Goal: Task Accomplishment & Management: Manage account settings

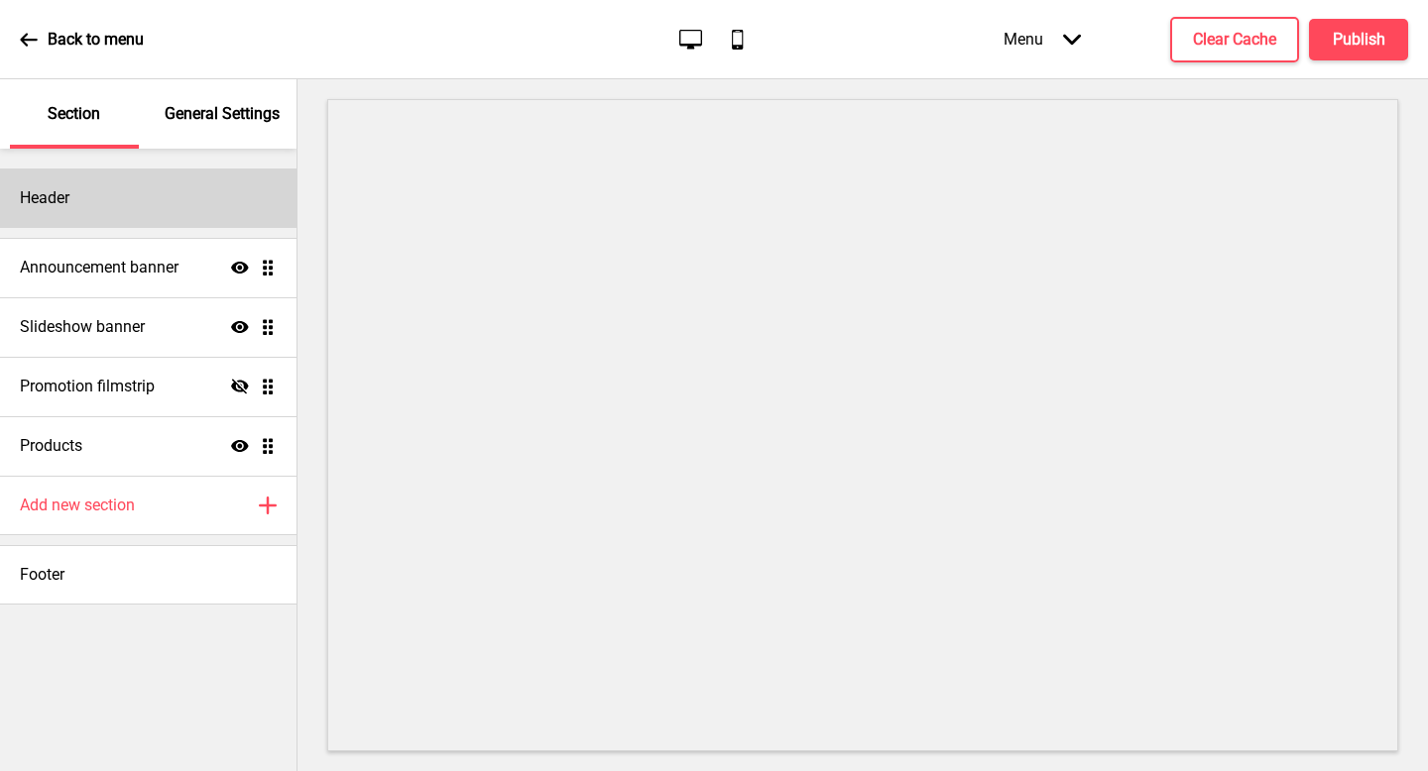
click at [202, 169] on div "Header" at bounding box center [148, 198] width 296 height 59
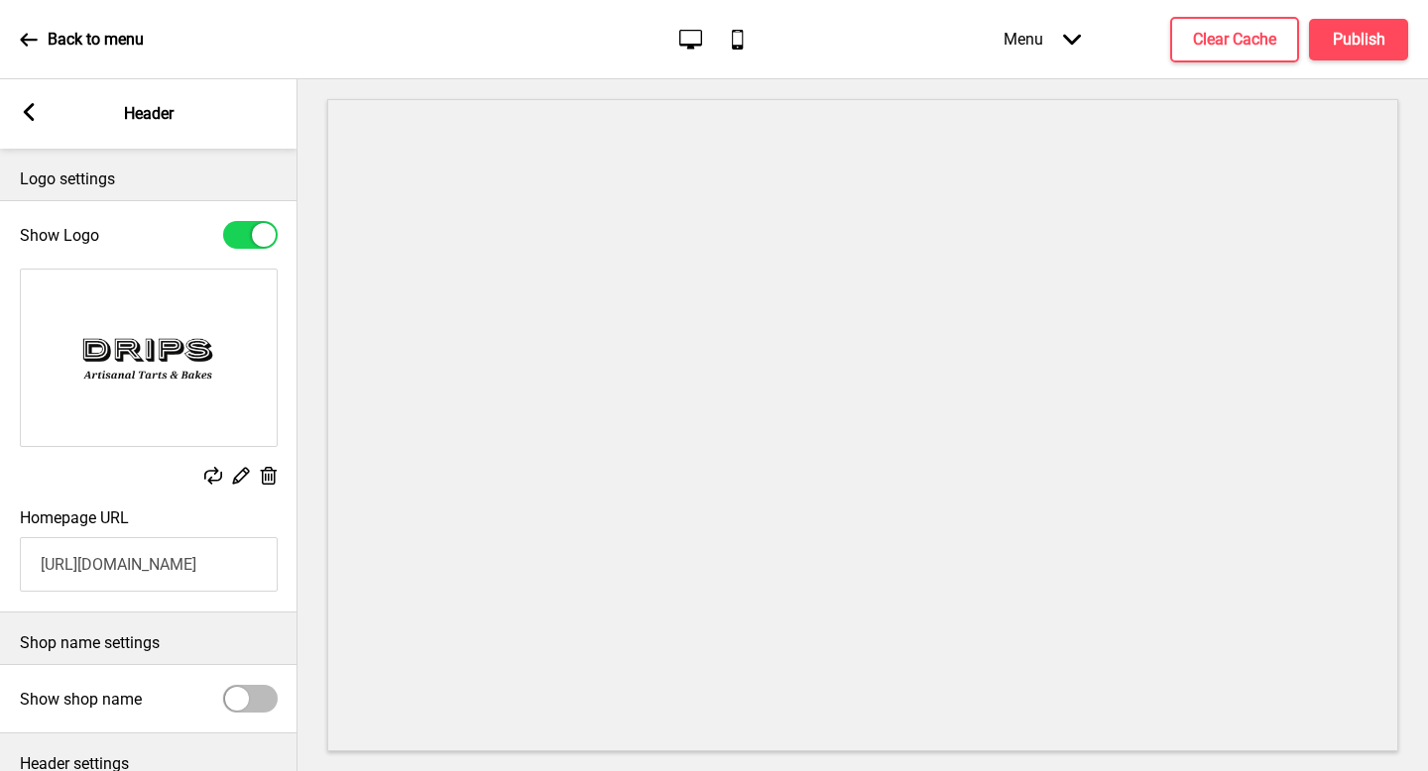
click at [46, 124] on div "Arrow left Header" at bounding box center [148, 113] width 297 height 69
click at [35, 110] on rect at bounding box center [29, 112] width 18 height 18
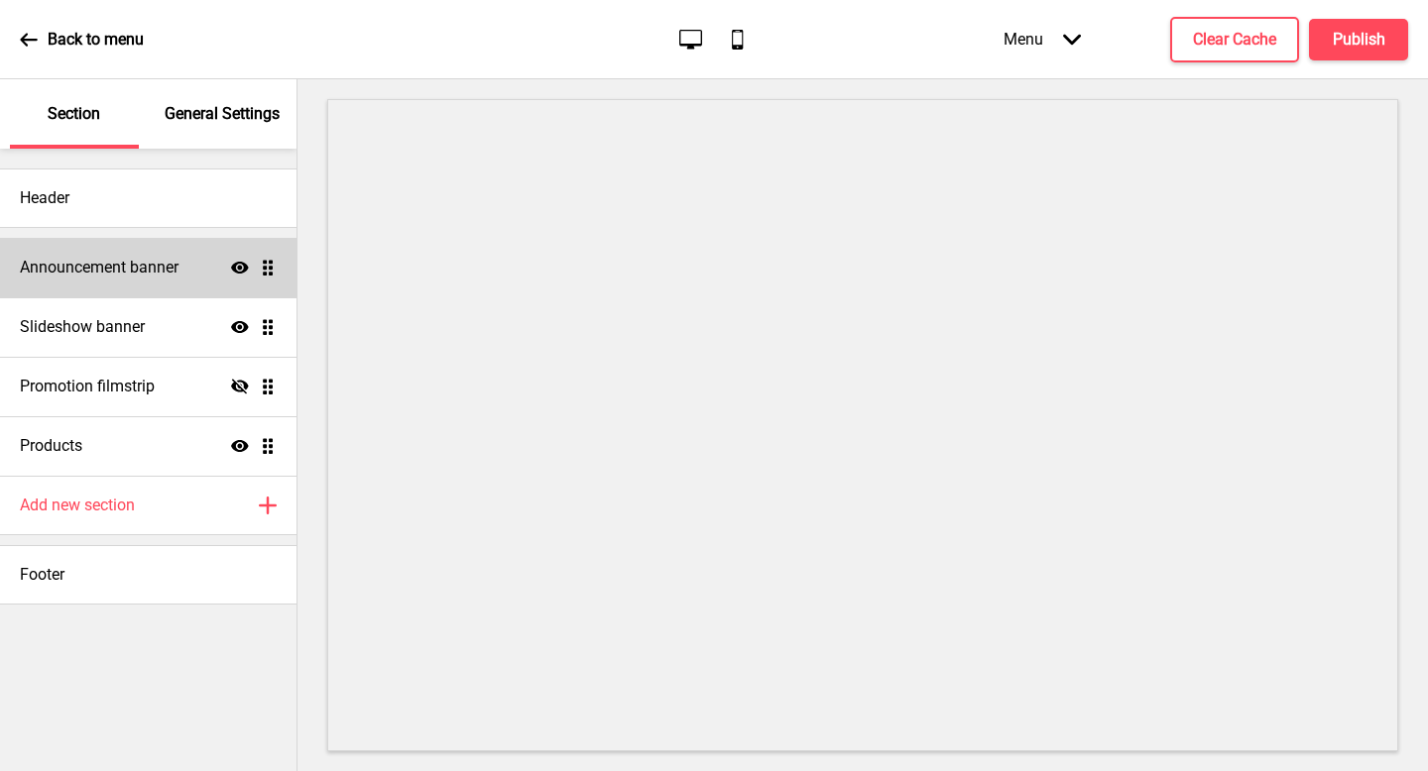
click at [105, 279] on div "Announcement banner Show Drag" at bounding box center [148, 267] width 296 height 59
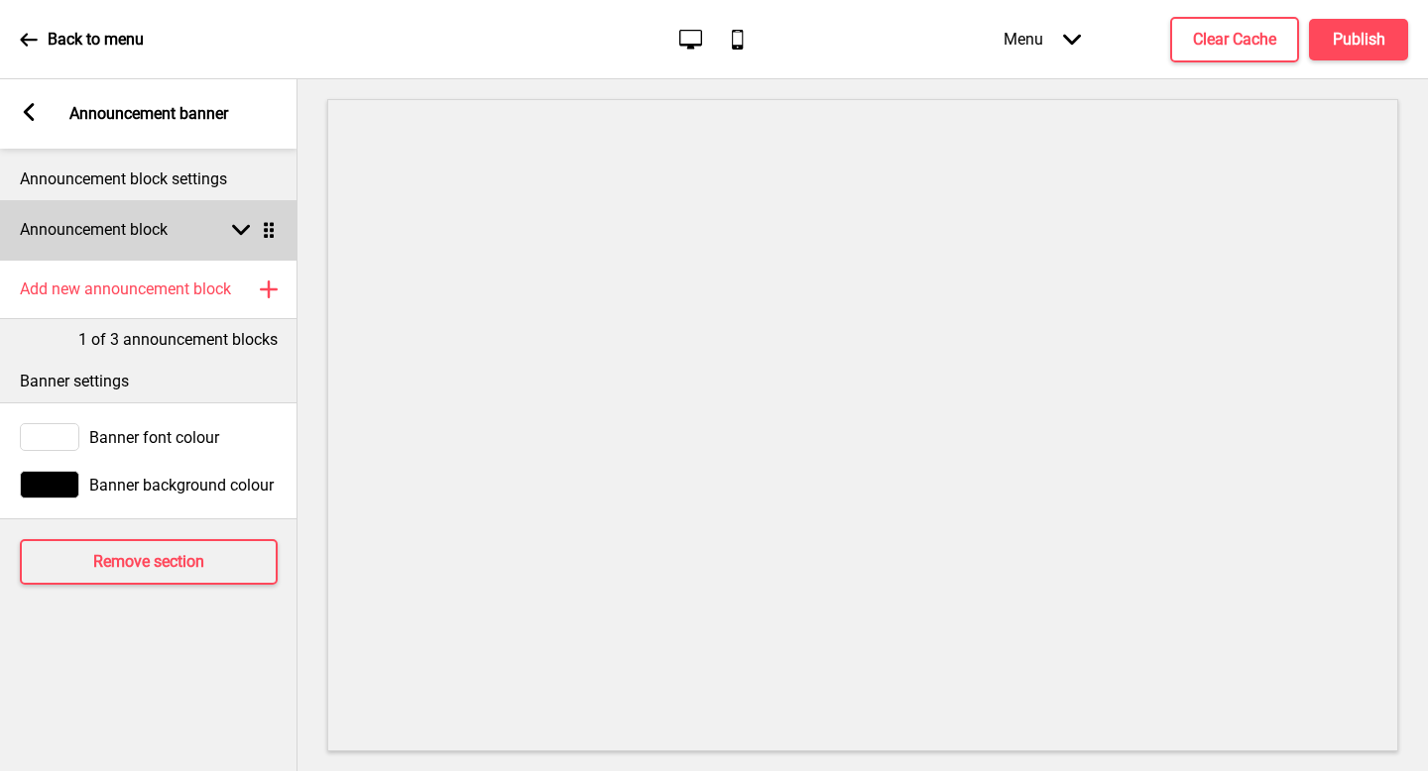
click at [199, 237] on div "Announcement block Arrow down Drag" at bounding box center [148, 229] width 297 height 59
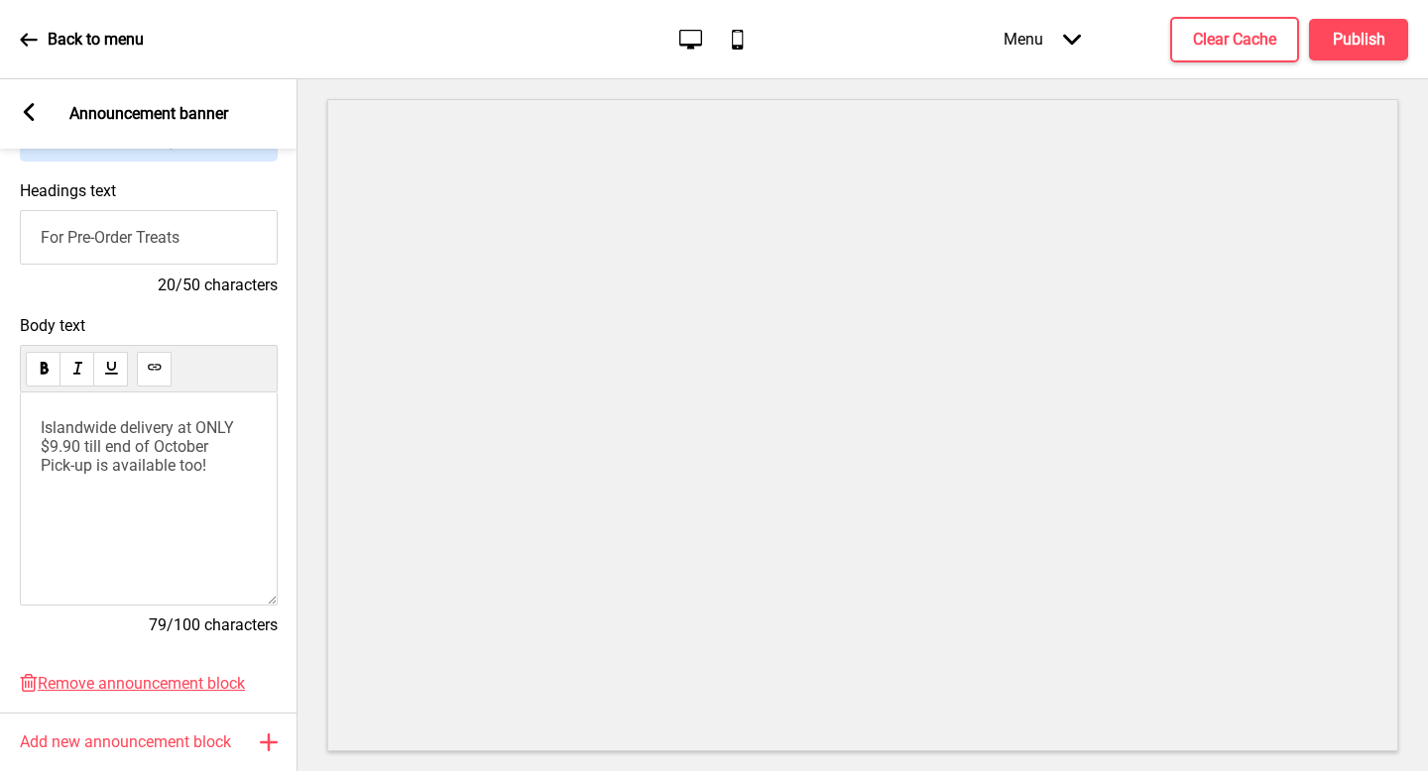
scroll to position [232, 0]
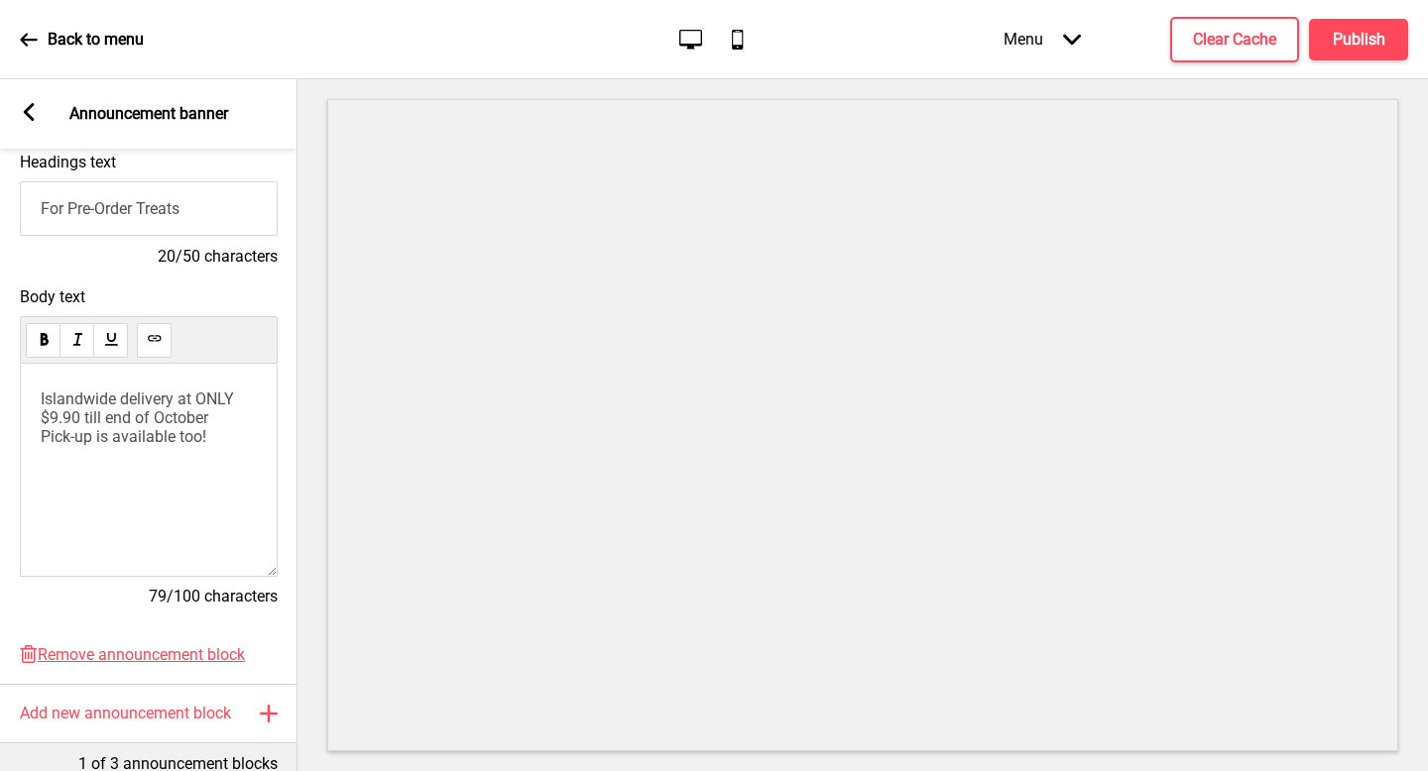
click at [79, 419] on span "Islandwide delivery at ONLY $9.90 till end of October Pick-up is available too!" at bounding box center [139, 418] width 197 height 57
click at [1233, 43] on h4 "Clear Cache" at bounding box center [1234, 40] width 83 height 22
click at [1357, 48] on div "Menu Arrow down Product Page Store Information Checkout Thank you Terms & Condi…" at bounding box center [1166, 39] width 484 height 59
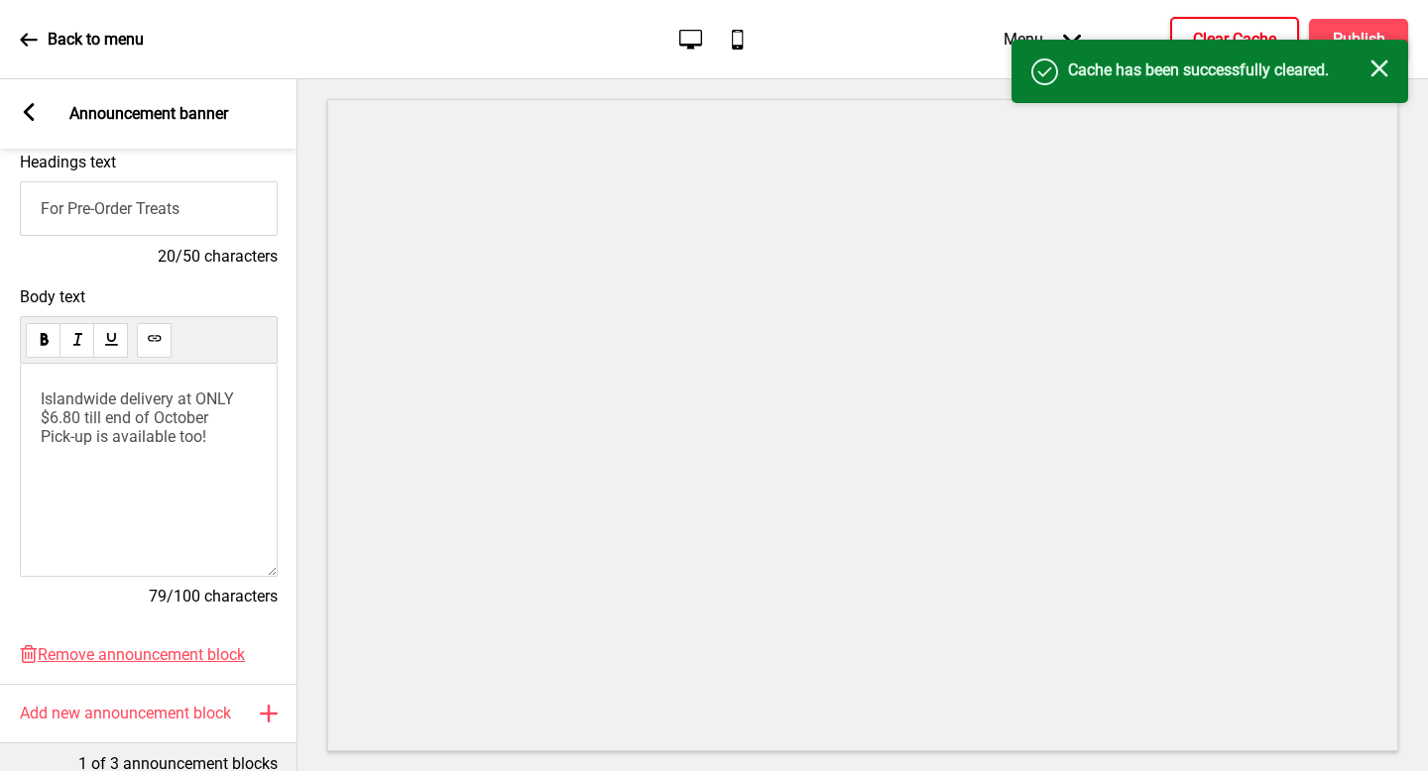
click at [1357, 48] on div "Success Cache has been successfully cleared. Close" at bounding box center [1209, 71] width 397 height 63
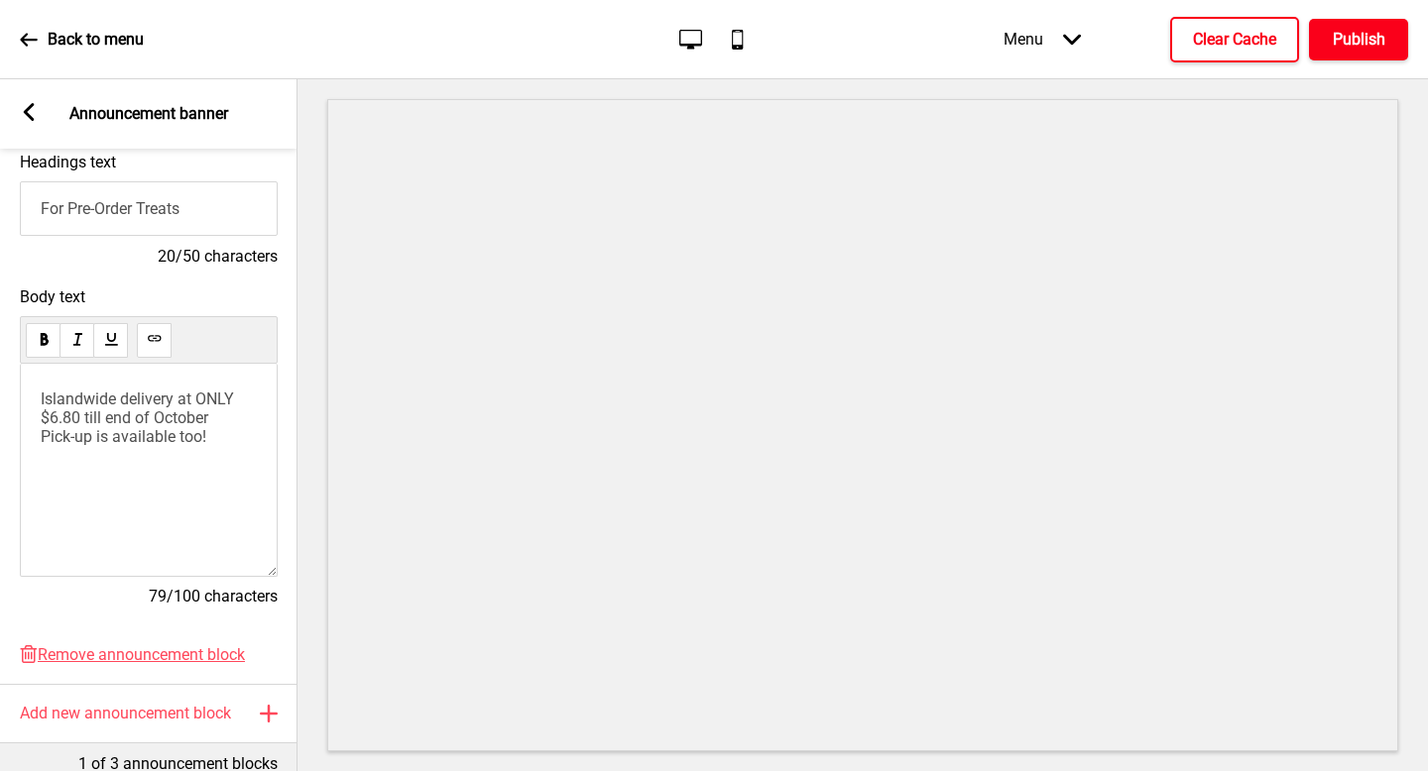
click at [1354, 40] on h4 "Publish" at bounding box center [1359, 40] width 53 height 22
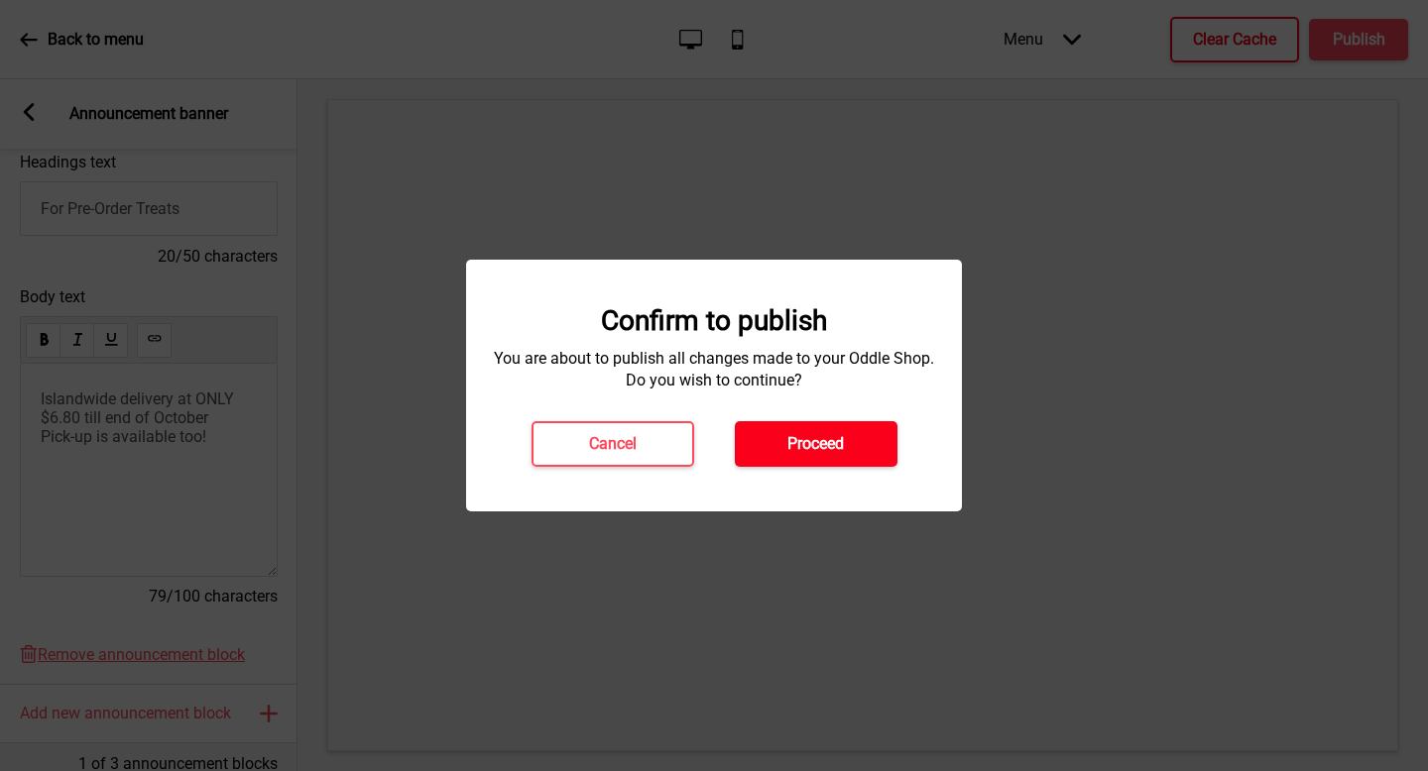
click at [782, 442] on button "Proceed" at bounding box center [816, 444] width 163 height 46
